Goal: Navigation & Orientation: Understand site structure

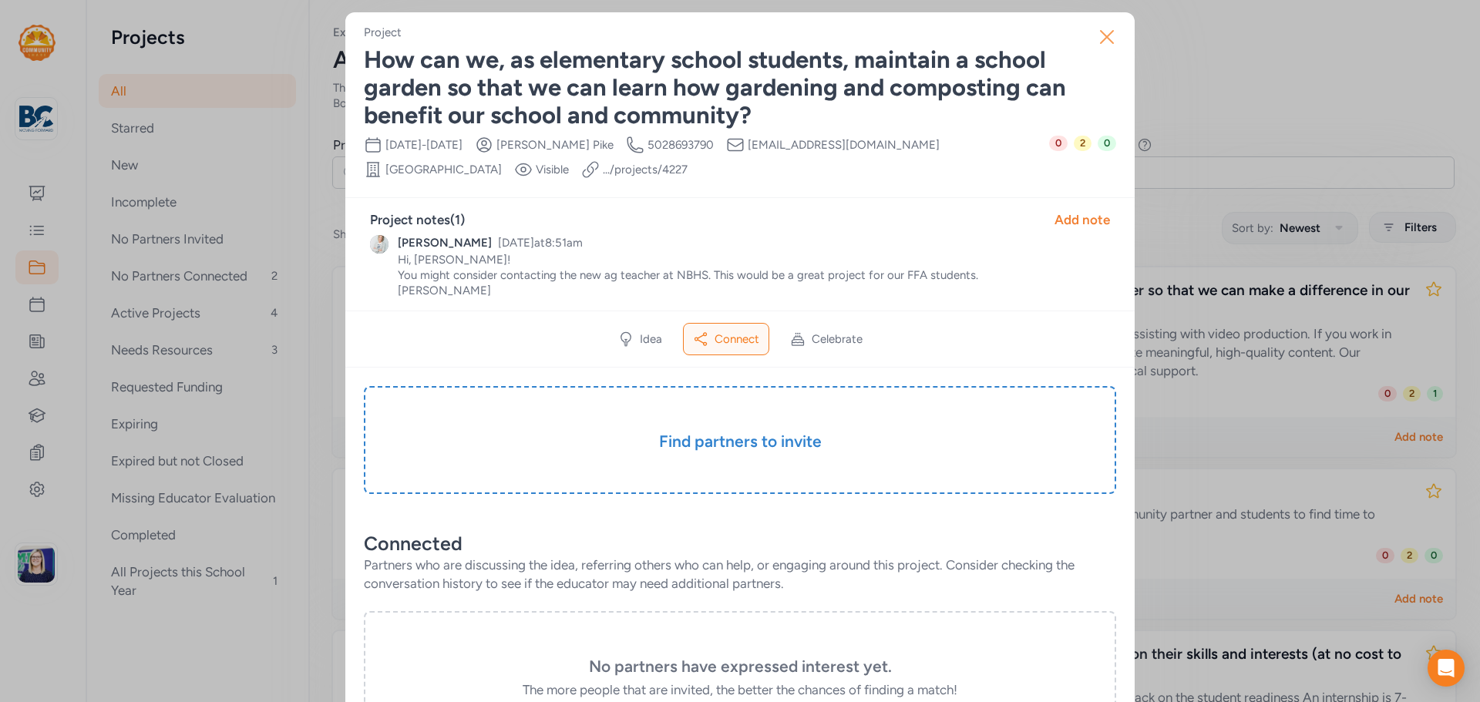
click at [1106, 35] on icon "button" at bounding box center [1107, 37] width 25 height 25
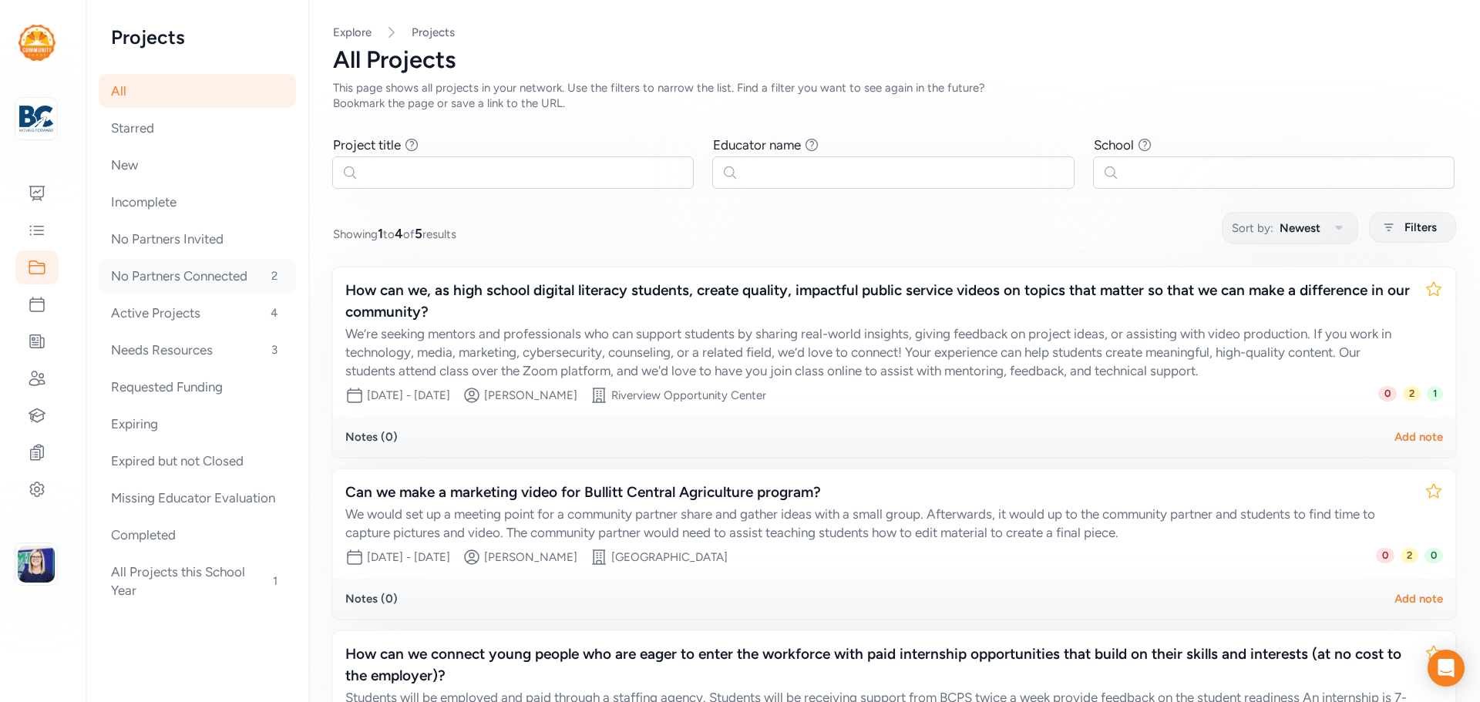
click at [186, 279] on div "No Partners Connected 2" at bounding box center [197, 276] width 197 height 34
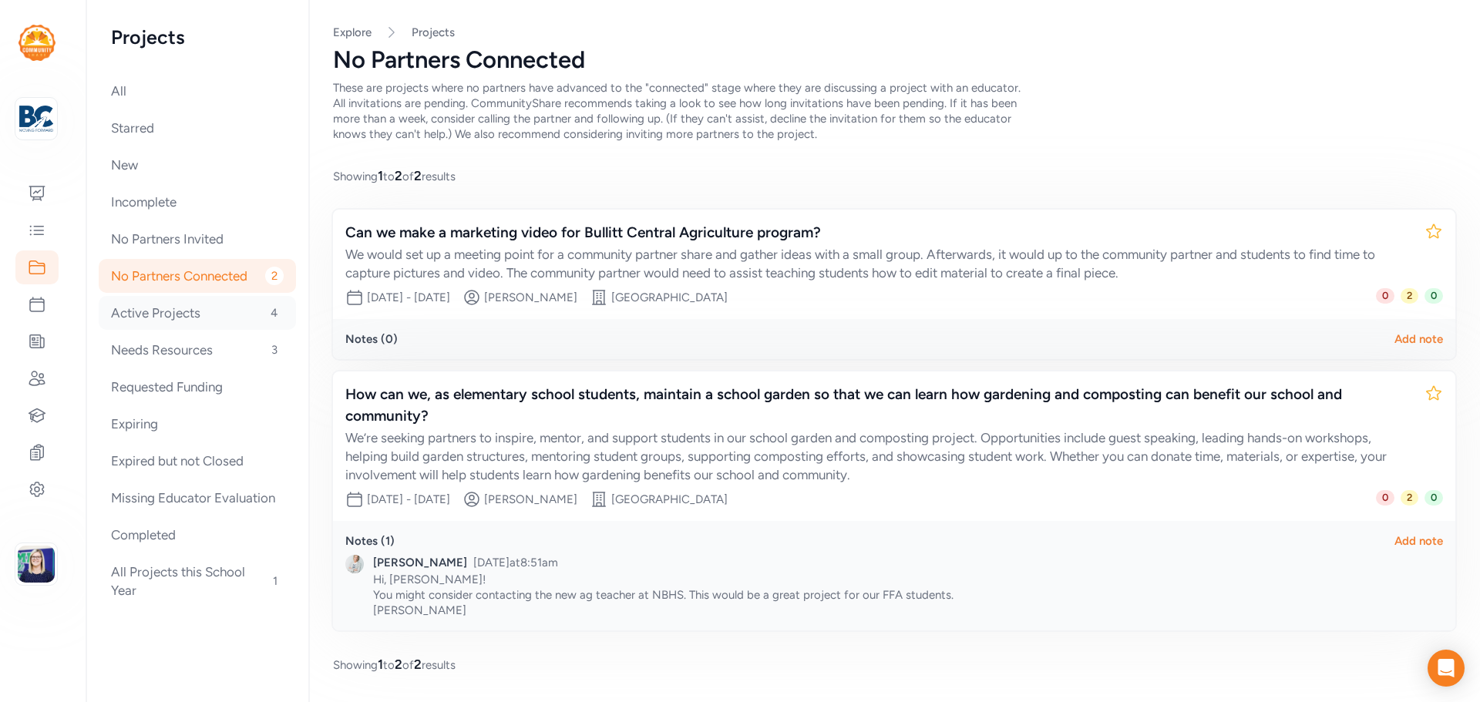
click at [187, 312] on div "Active Projects 4" at bounding box center [197, 313] width 197 height 34
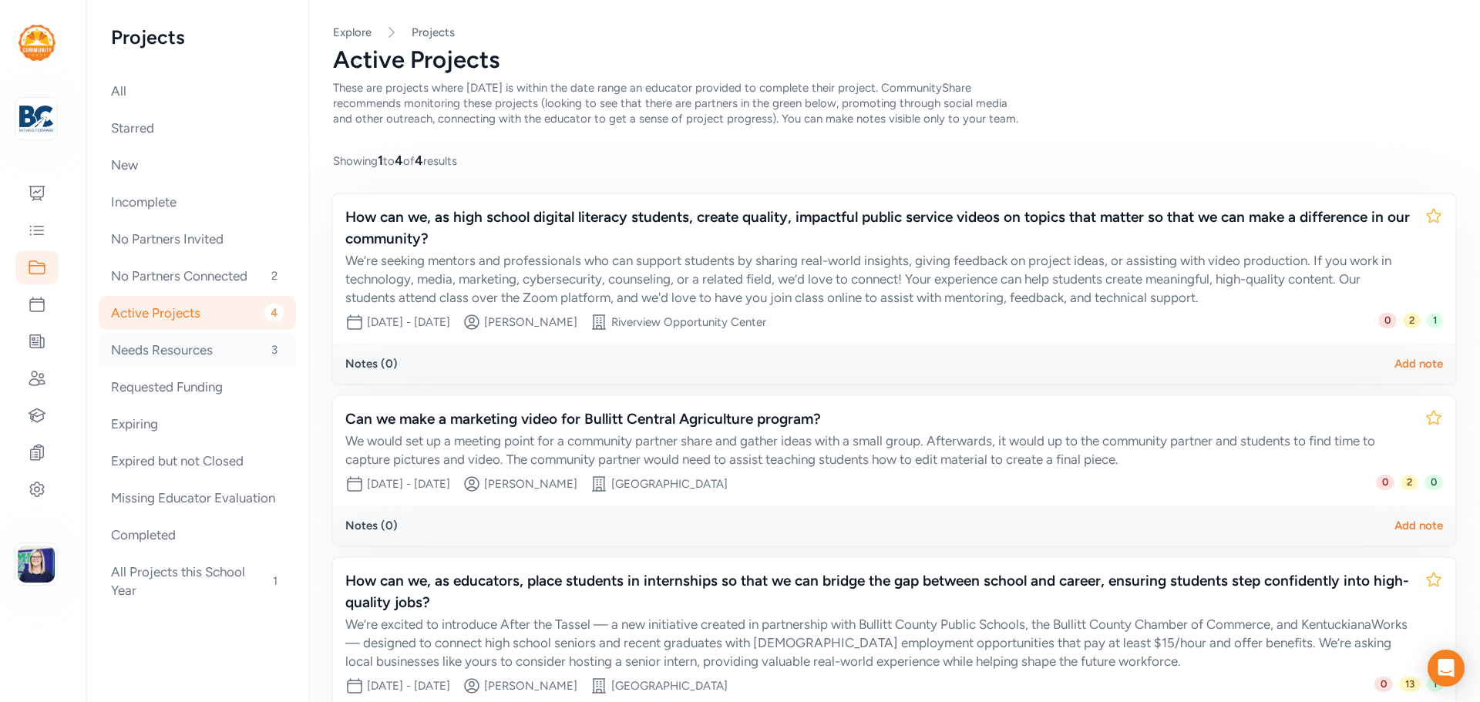
click at [187, 359] on div "Needs Resources 3" at bounding box center [197, 350] width 197 height 34
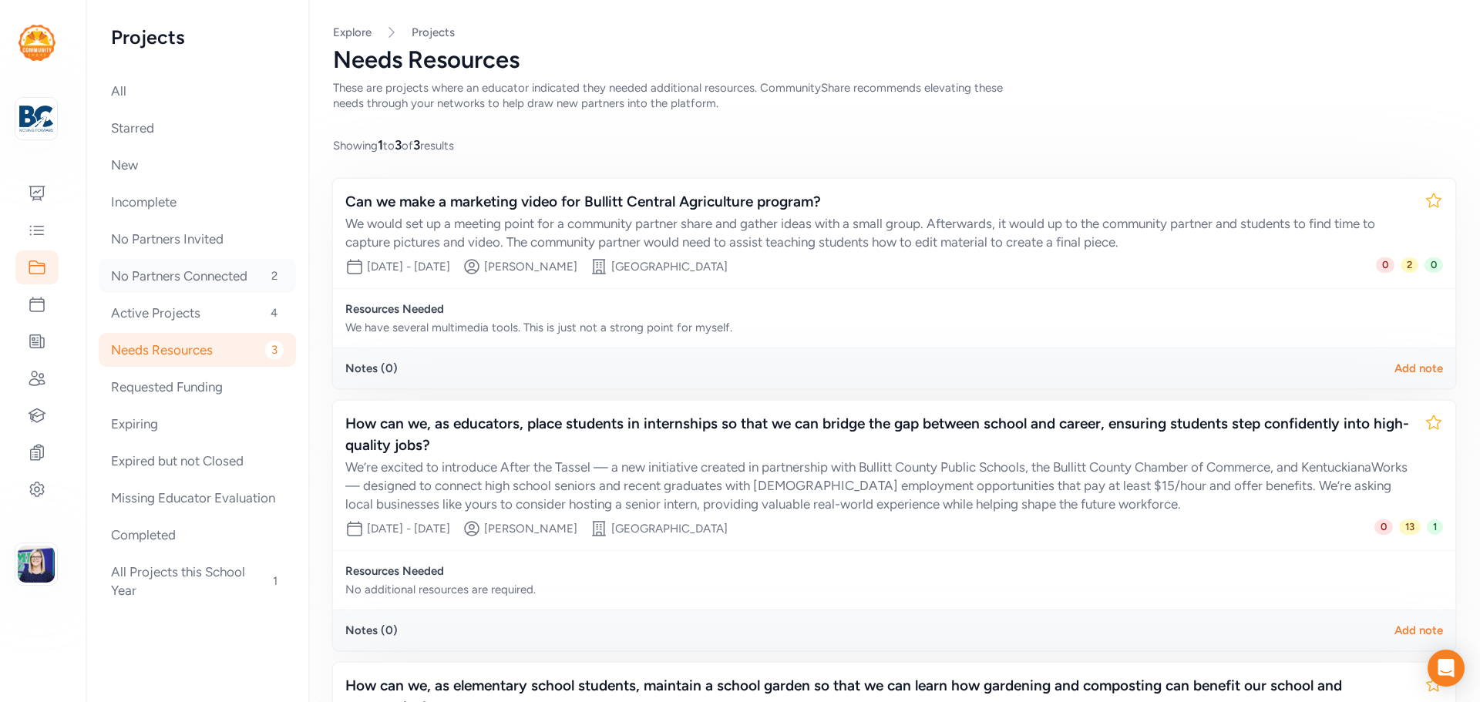
click at [197, 289] on div "No Partners Connected 2" at bounding box center [197, 276] width 197 height 34
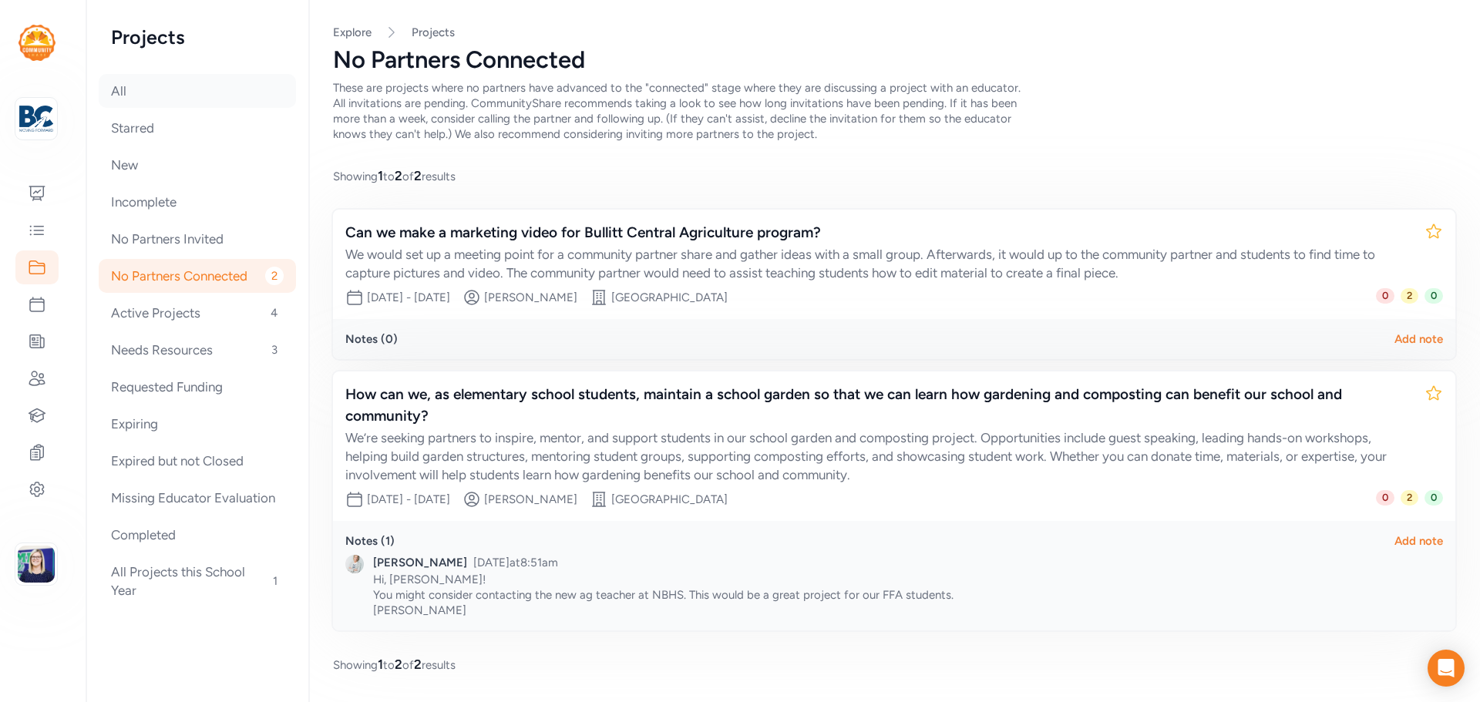
click at [114, 88] on div "All" at bounding box center [197, 91] width 197 height 34
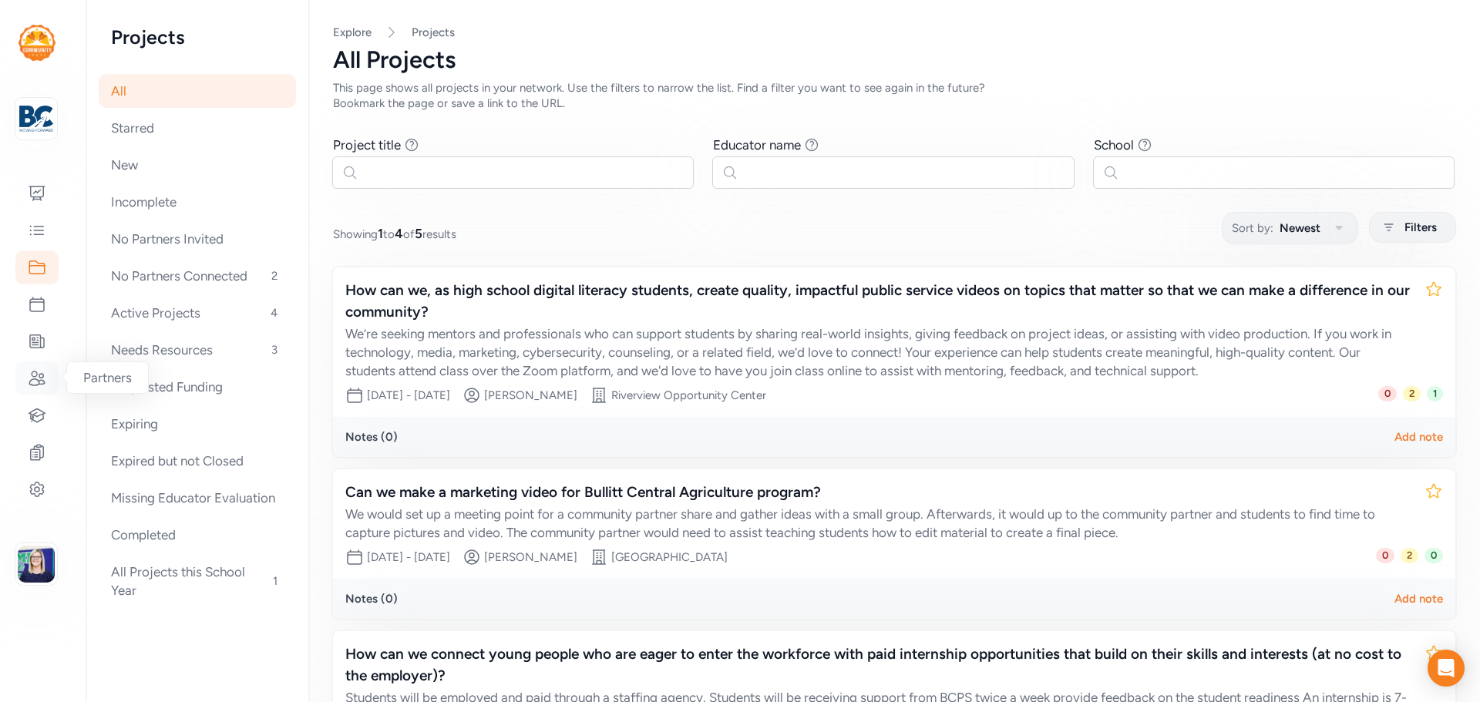
click at [45, 379] on icon at bounding box center [37, 378] width 19 height 19
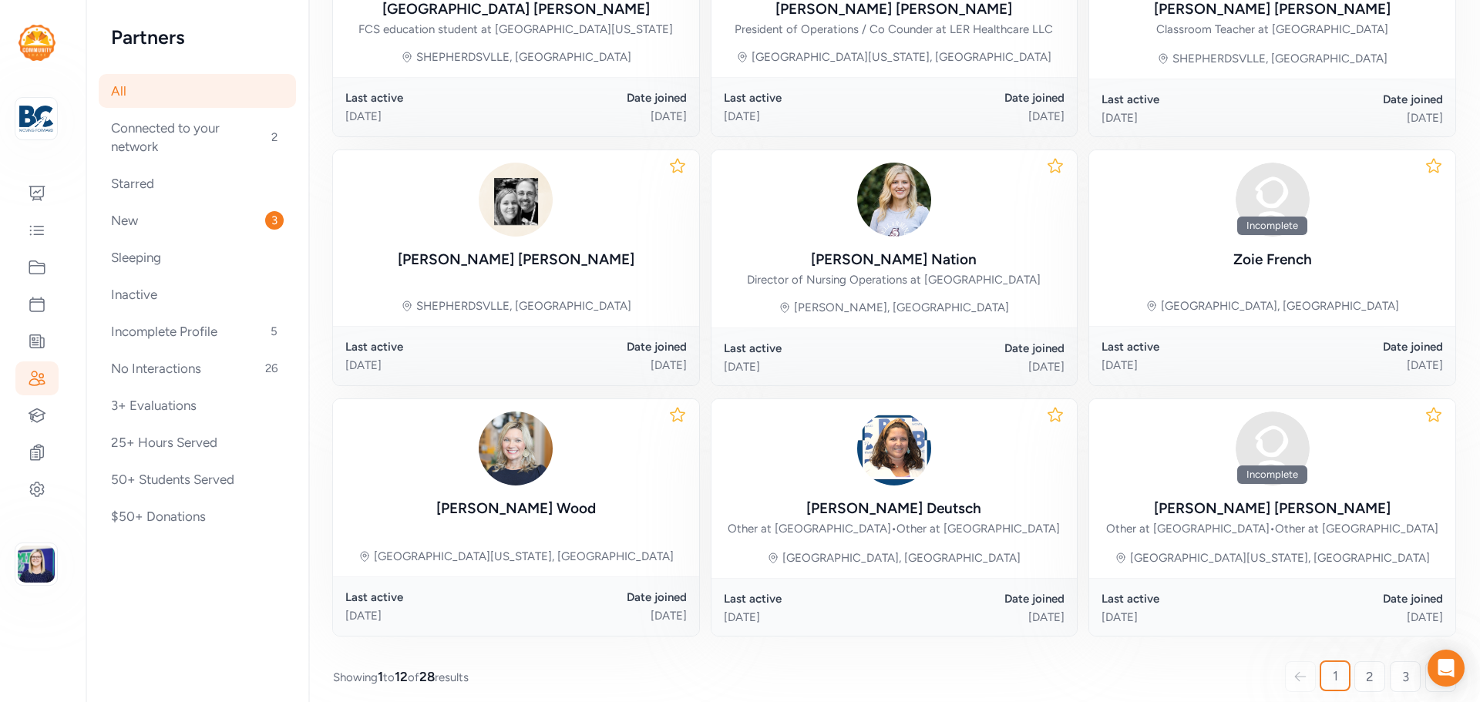
scroll to position [688, 0]
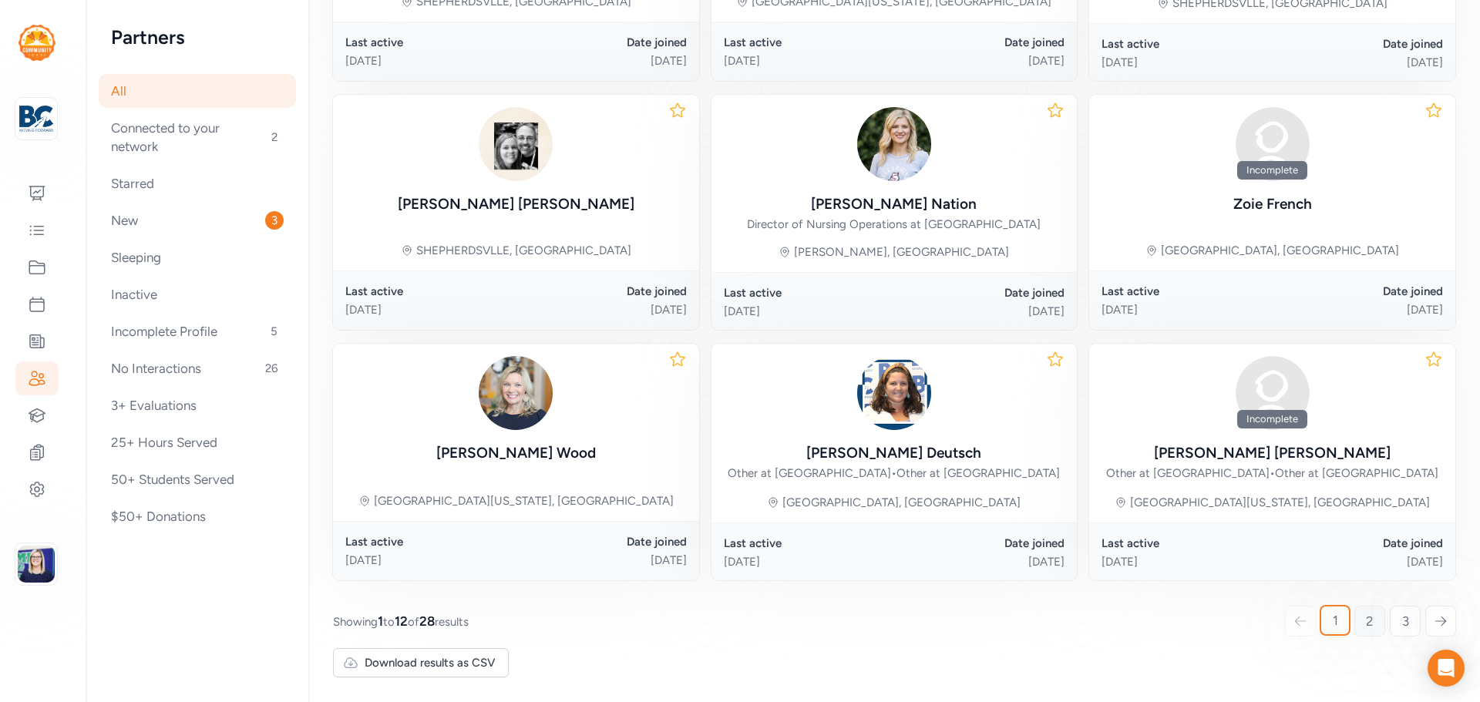
click at [1355, 624] on link "2" at bounding box center [1370, 621] width 31 height 31
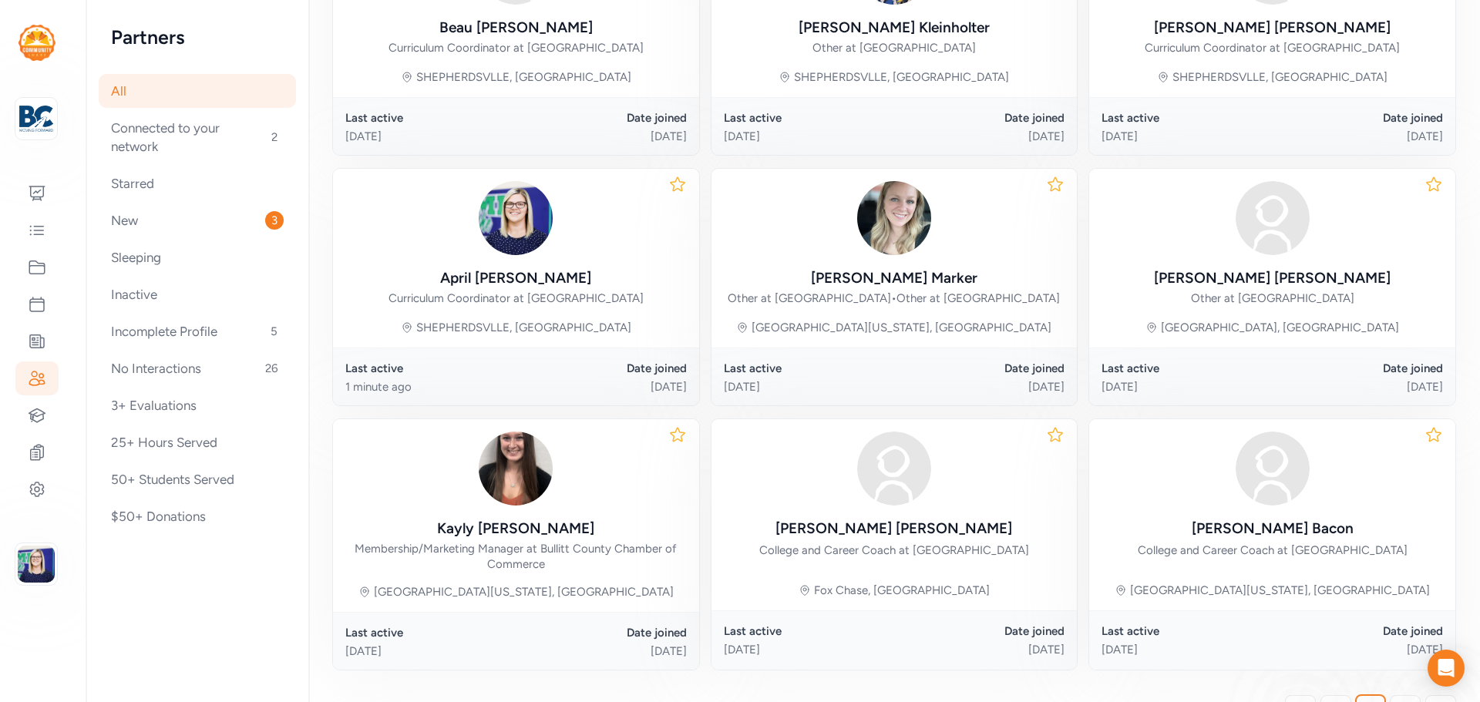
scroll to position [705, 0]
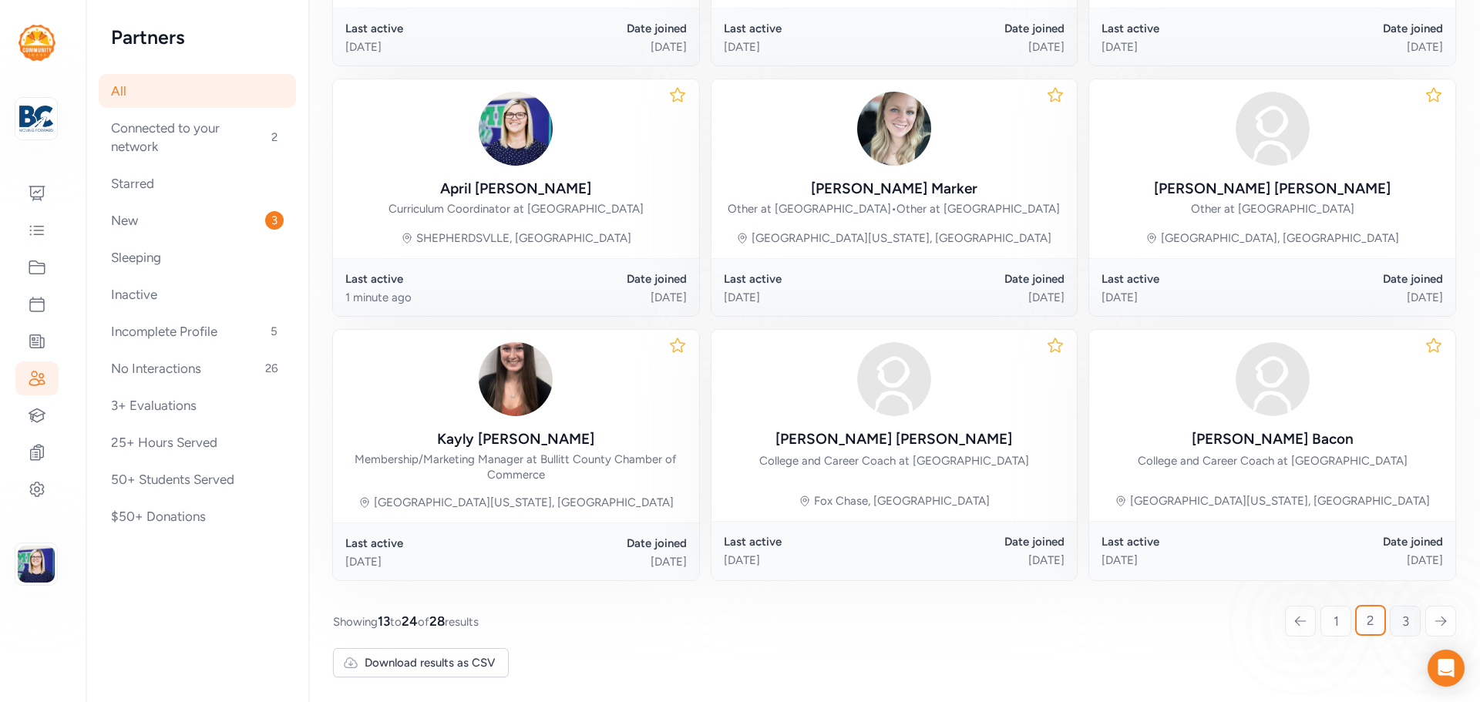
click at [1403, 625] on span "3" at bounding box center [1406, 621] width 7 height 19
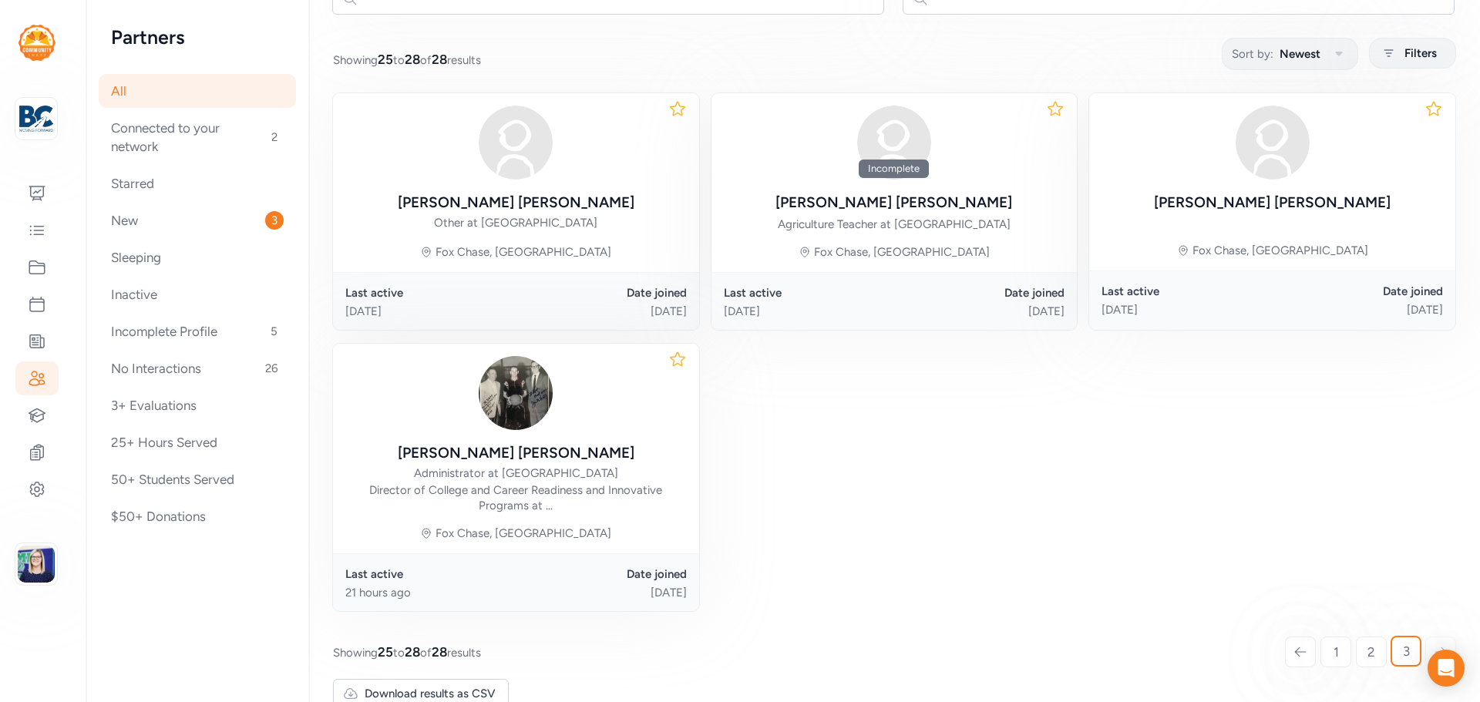
scroll to position [205, 0]
